Goal: Check status: Check status

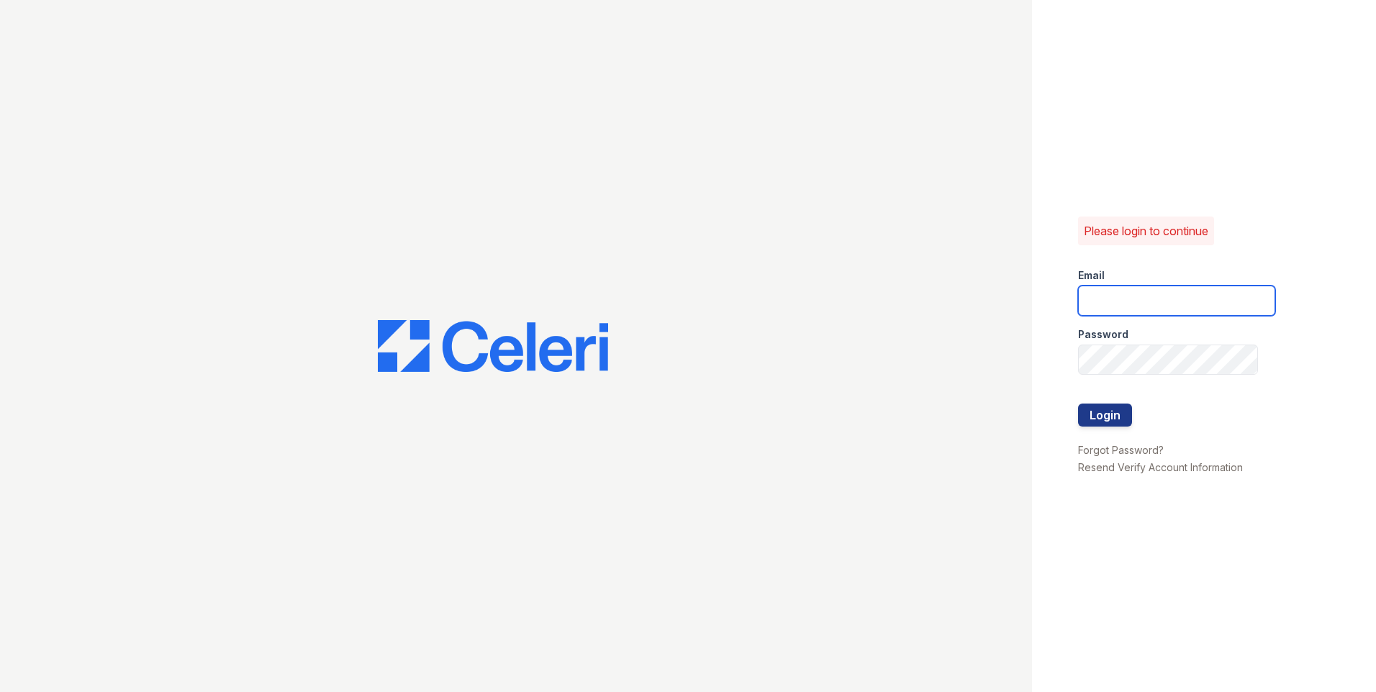
click at [1159, 291] on input "email" at bounding box center [1176, 301] width 197 height 30
type input "[EMAIL_ADDRESS][DOMAIN_NAME]"
click at [1118, 426] on button "Login" at bounding box center [1105, 415] width 54 height 23
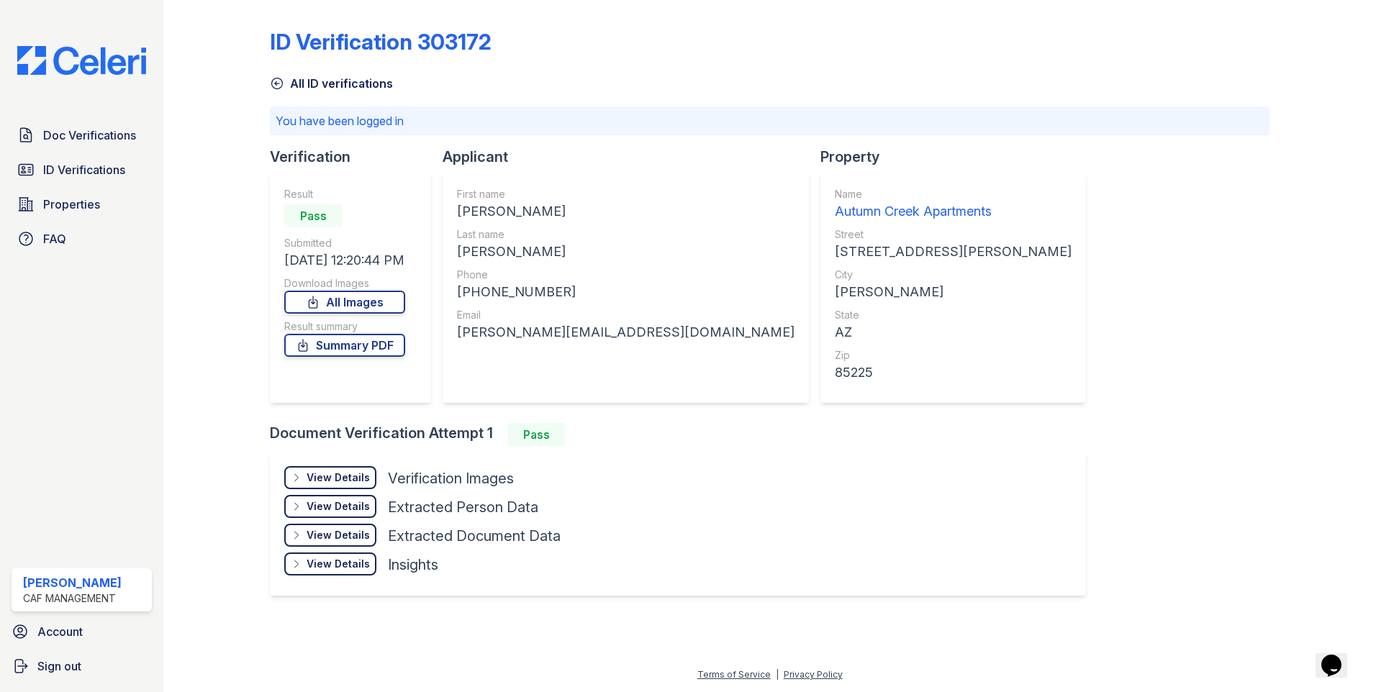
click at [349, 477] on div "View Details" at bounding box center [338, 478] width 63 height 14
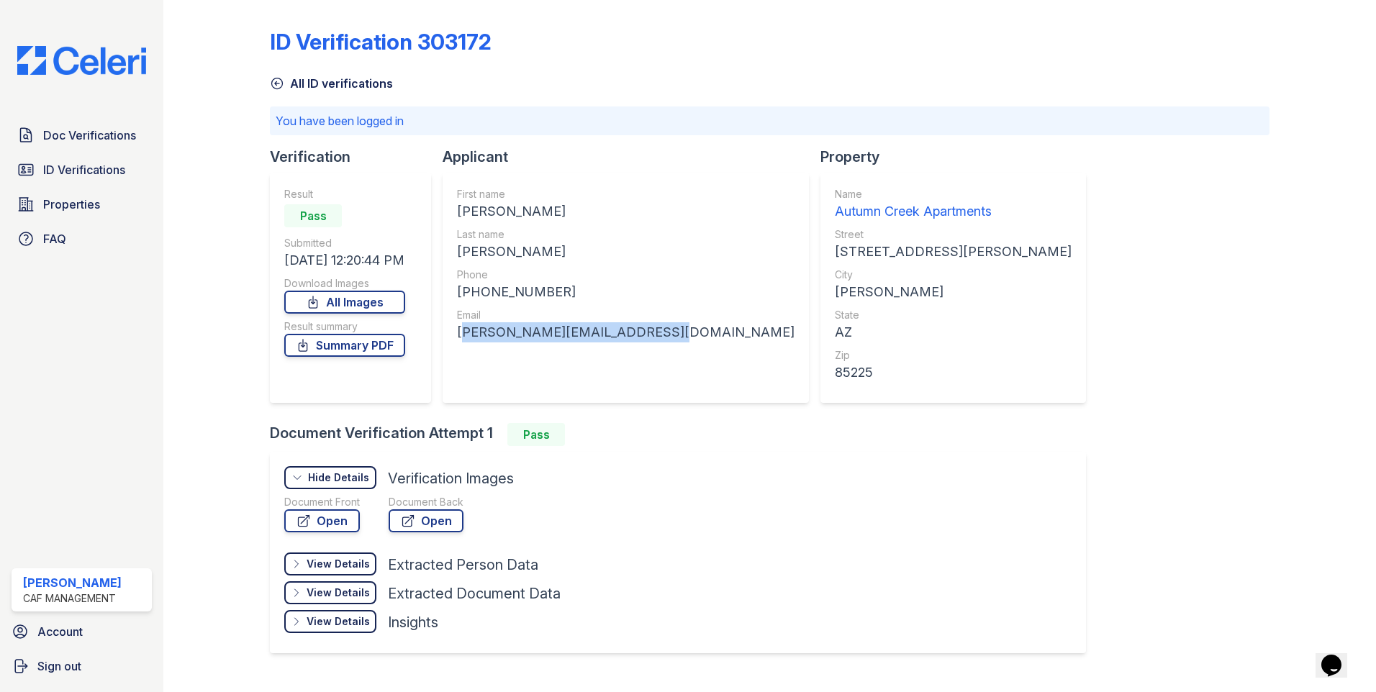
drag, startPoint x: 676, startPoint y: 333, endPoint x: 456, endPoint y: 346, distance: 219.9
click at [456, 346] on div "First name TOMMEE LEANN Last name EDMONDSON Phone +16027770848 Email tommee.edm…" at bounding box center [626, 288] width 366 height 230
drag, startPoint x: 456, startPoint y: 346, endPoint x: 623, endPoint y: 333, distance: 167.4
copy div "tommee.edmondson@hotmail.com"
